Goal: Task Accomplishment & Management: Use online tool/utility

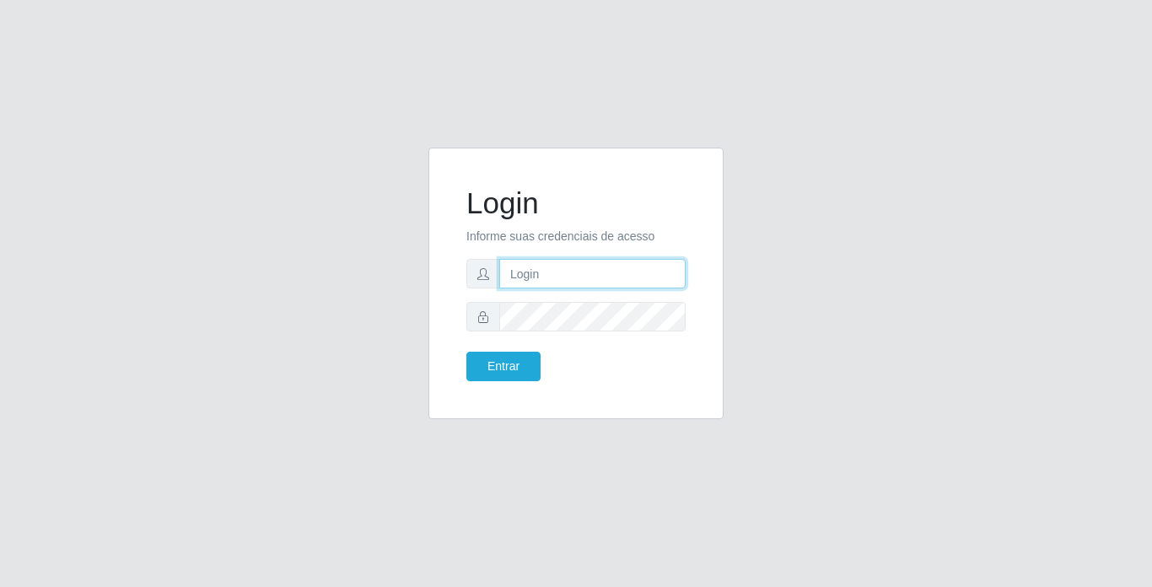
click at [562, 266] on input "text" at bounding box center [592, 274] width 186 height 30
type input "franciscojunior@bemais"
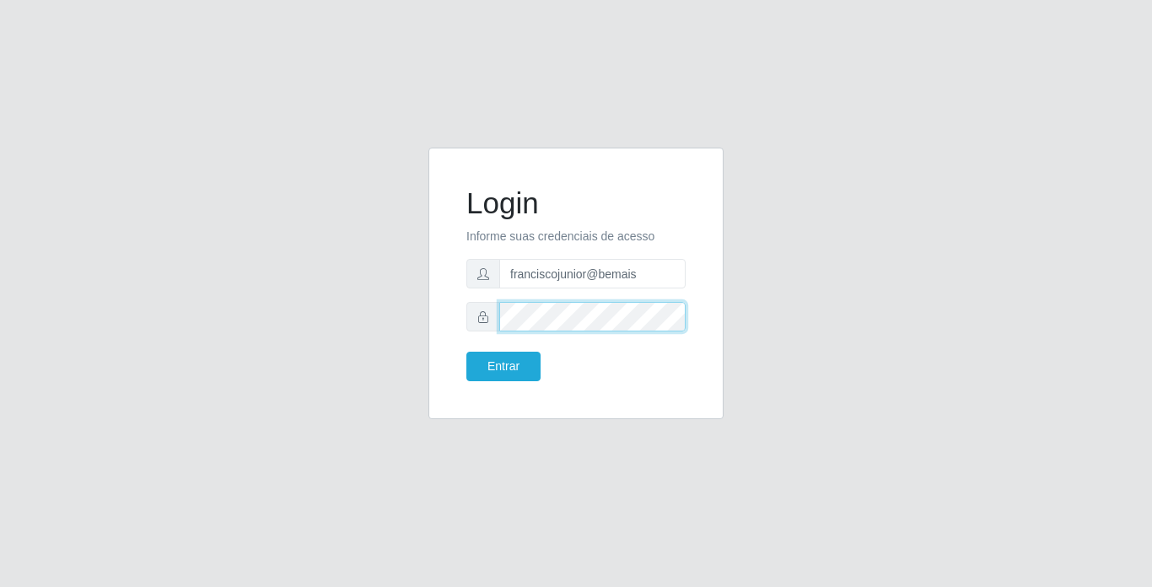
click at [466, 352] on button "Entrar" at bounding box center [503, 367] width 74 height 30
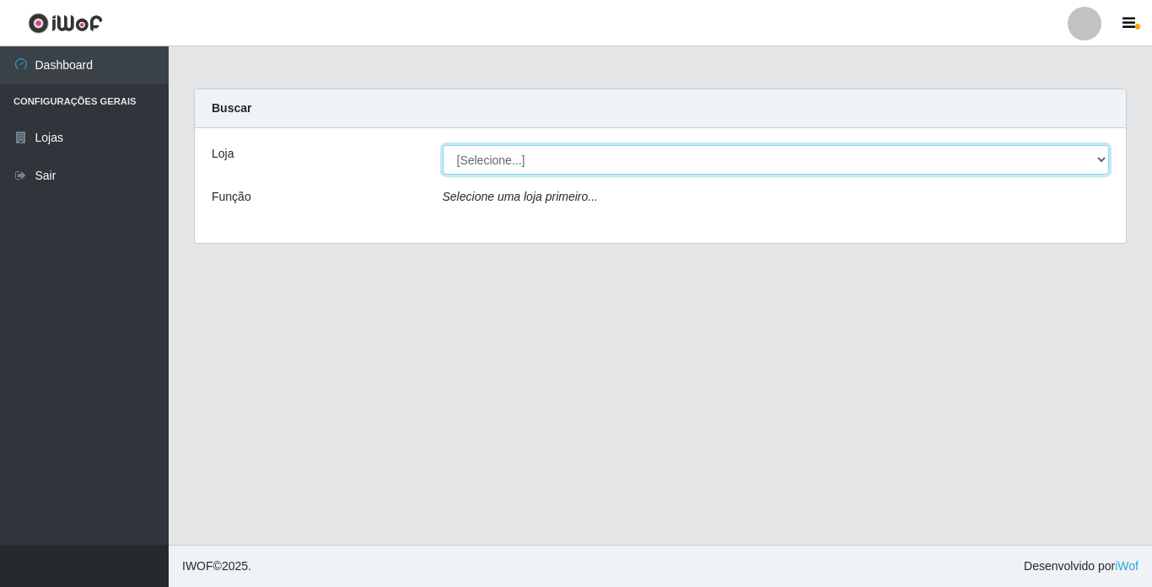
click at [527, 164] on select "[Selecione...] Bemais Supermercados - [GEOGRAPHIC_DATA]" at bounding box center [776, 160] width 667 height 30
select select "250"
click at [443, 145] on select "[Selecione...] Bemais Supermercados - [GEOGRAPHIC_DATA]" at bounding box center [776, 160] width 667 height 30
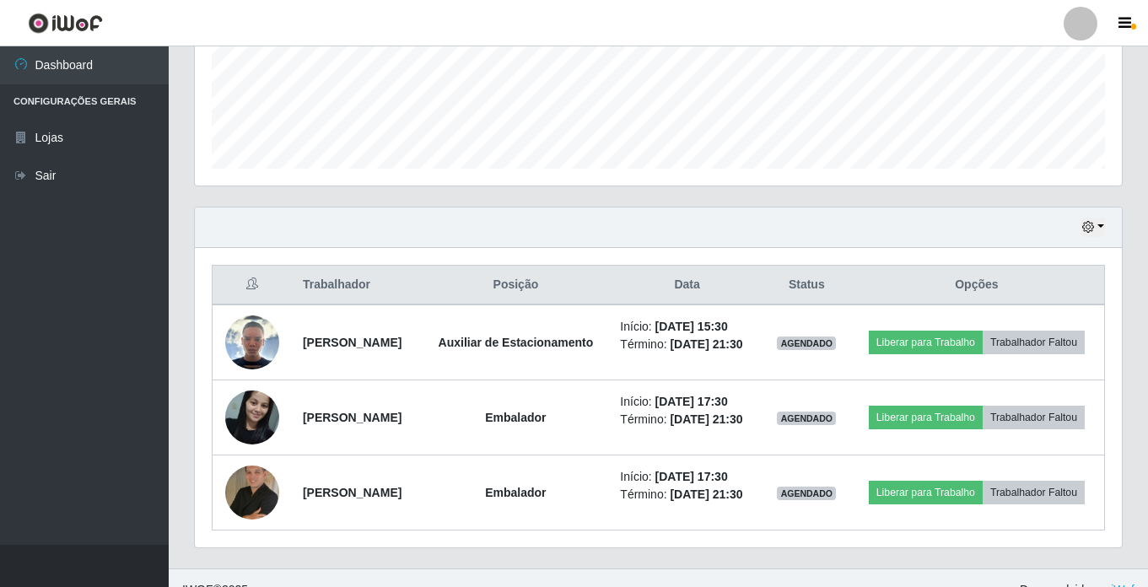
scroll to position [496, 0]
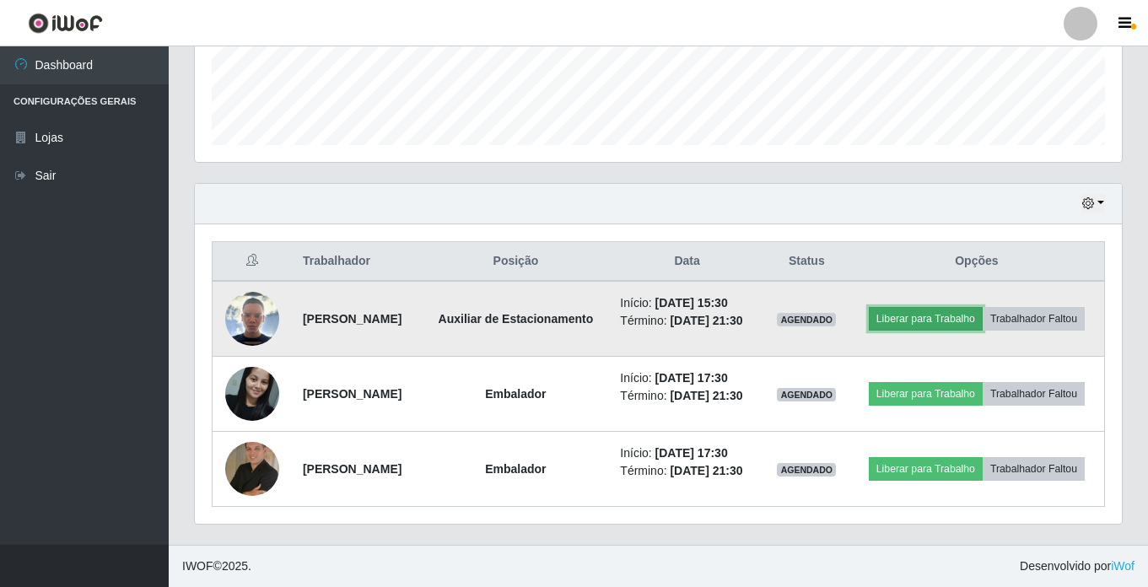
click at [982, 307] on button "Liberar para Trabalho" at bounding box center [926, 319] width 114 height 24
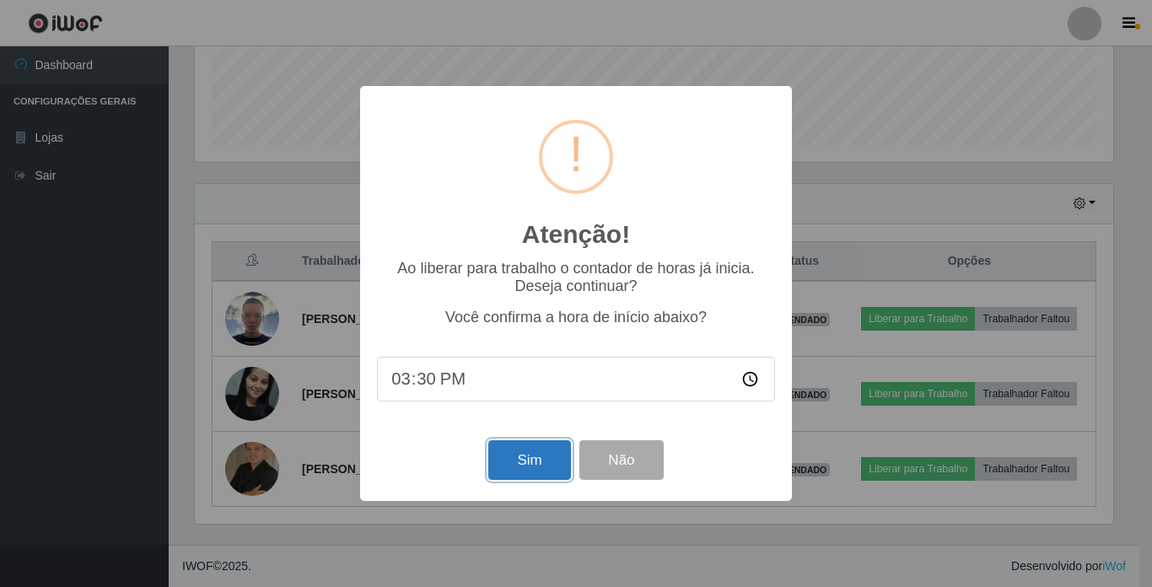
click at [519, 468] on button "Sim" at bounding box center [529, 460] width 82 height 40
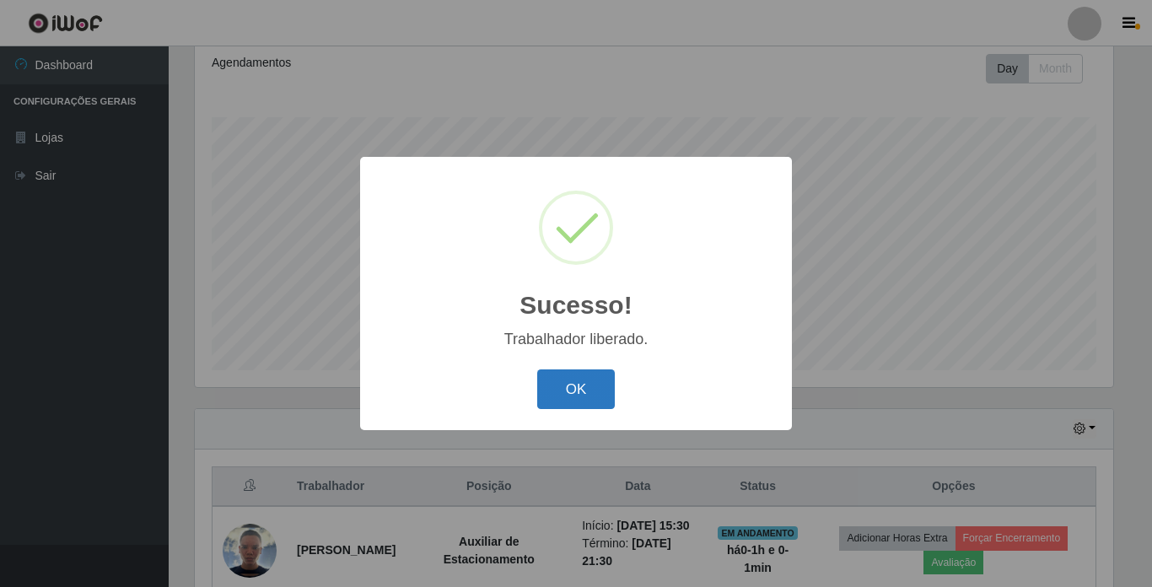
click at [575, 377] on button "OK" at bounding box center [576, 389] width 78 height 40
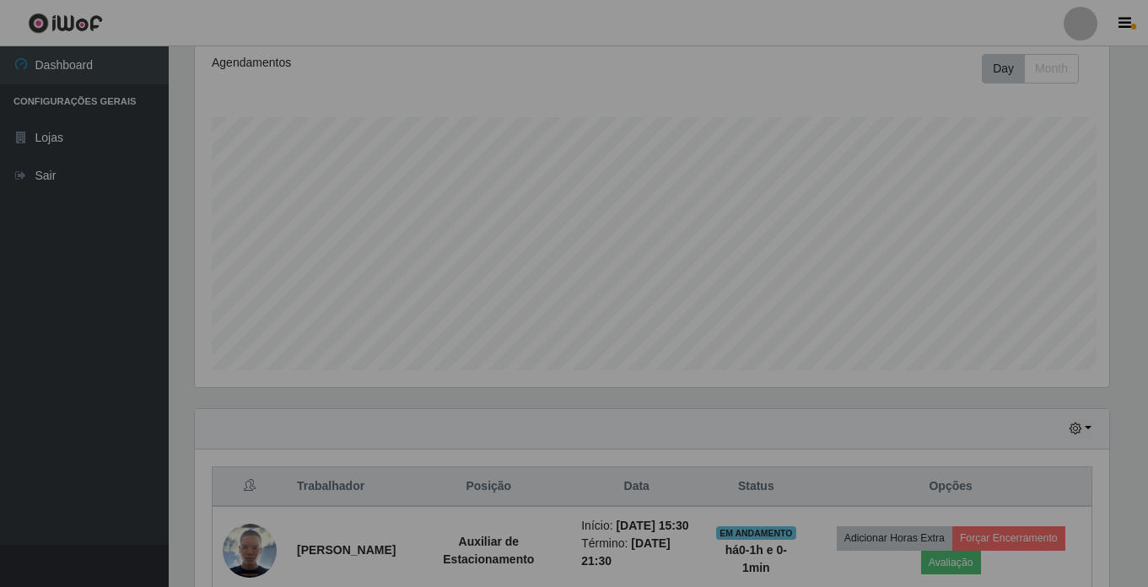
scroll to position [350, 927]
